Goal: Information Seeking & Learning: Learn about a topic

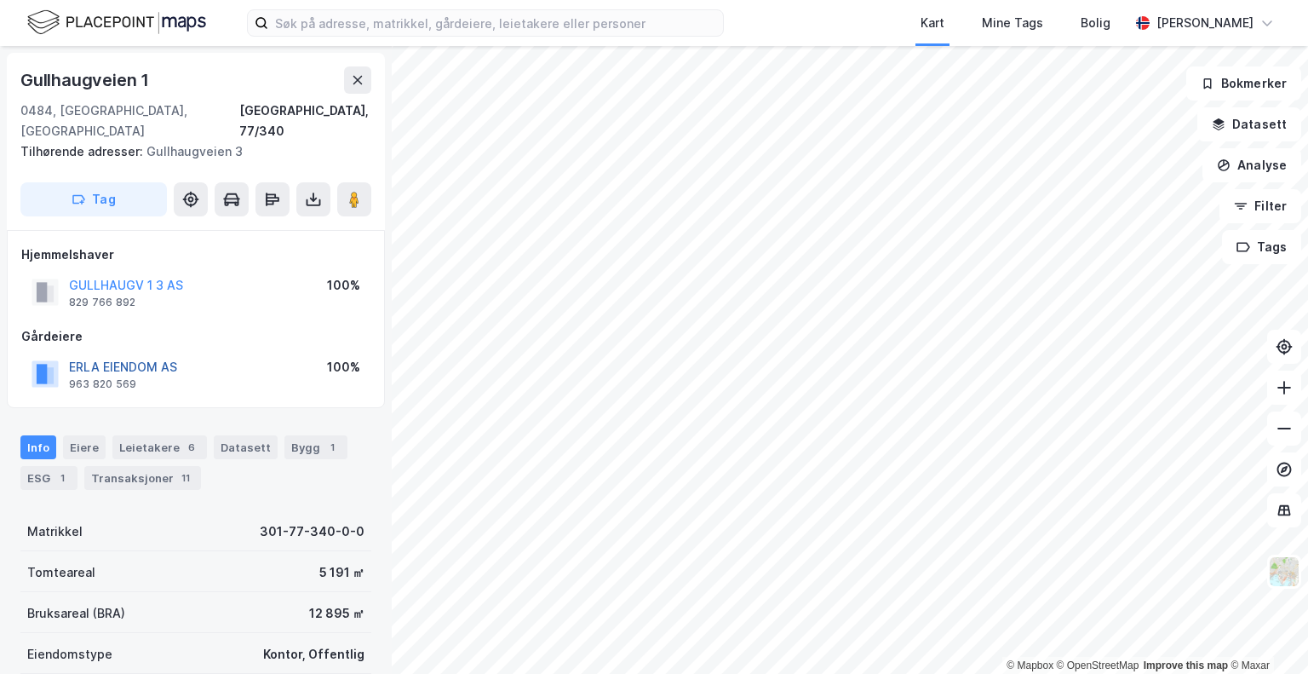
click at [0, 0] on button "ERLA EIENDOM AS" at bounding box center [0, 0] width 0 height 0
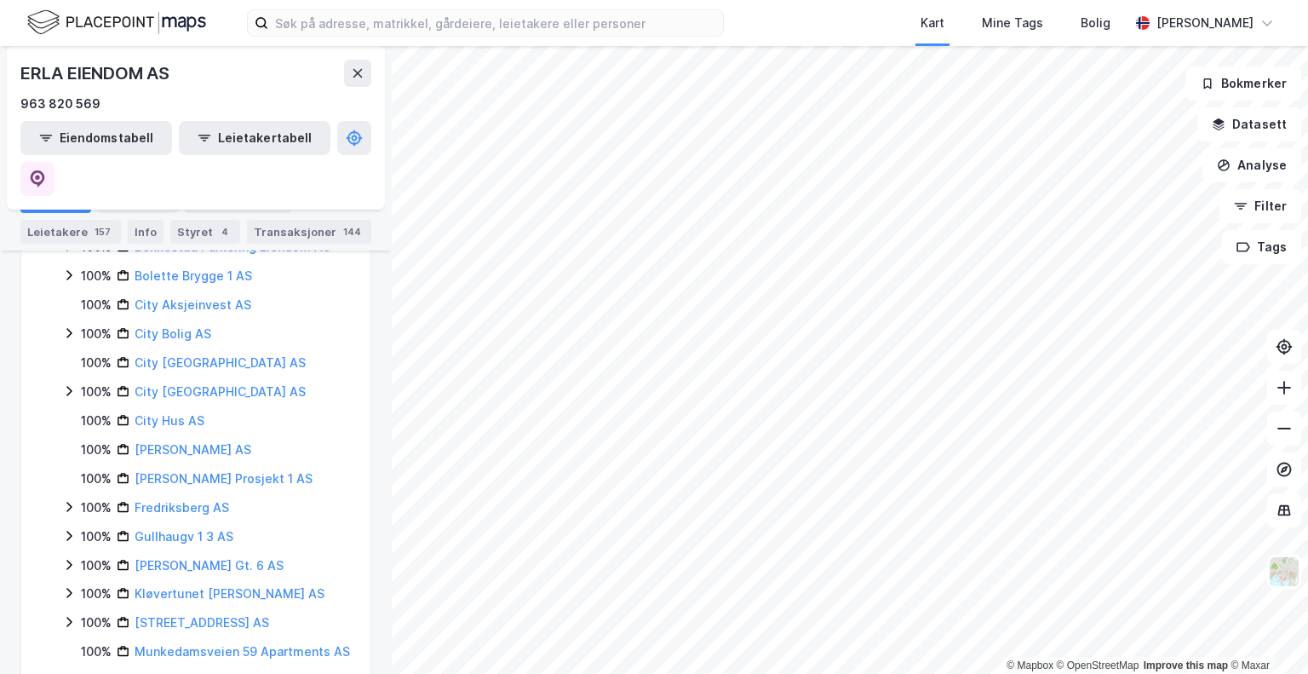
scroll to position [978, 0]
